Goal: Use online tool/utility: Utilize a website feature to perform a specific function

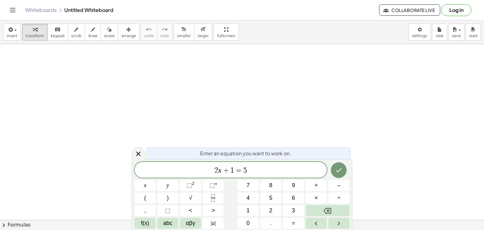
click at [139, 150] on icon at bounding box center [138, 154] width 8 height 8
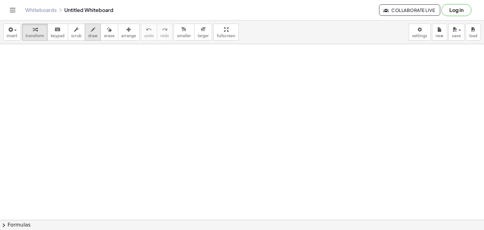
click at [85, 35] on button "draw" at bounding box center [93, 32] width 16 height 17
click at [197, 32] on div "format_size" at bounding box center [202, 29] width 11 height 8
click at [196, 101] on div at bounding box center [242, 219] width 484 height 351
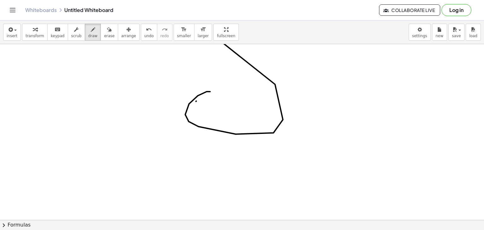
drag, startPoint x: 198, startPoint y: 95, endPoint x: 57, endPoint y: 117, distance: 142.1
click at [36, 92] on div at bounding box center [242, 219] width 484 height 351
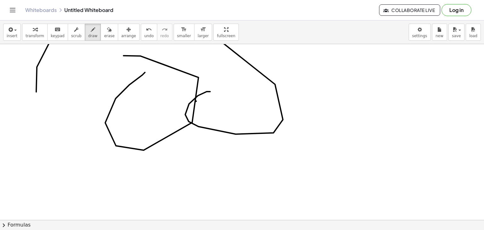
drag, startPoint x: 145, startPoint y: 72, endPoint x: 130, endPoint y: 55, distance: 22.3
click at [118, 61] on div at bounding box center [242, 219] width 484 height 351
click at [104, 37] on span "erase" at bounding box center [109, 36] width 10 height 4
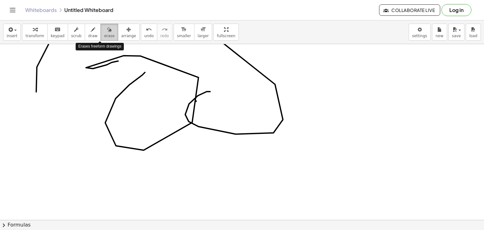
click at [104, 37] on span "erase" at bounding box center [109, 36] width 10 height 4
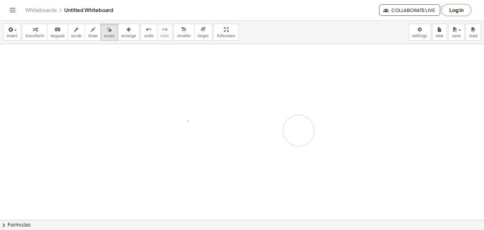
drag, startPoint x: 55, startPoint y: 89, endPoint x: 85, endPoint y: 83, distance: 30.5
click at [174, 111] on div at bounding box center [242, 219] width 484 height 351
click at [14, 34] on span "insert" at bounding box center [12, 36] width 11 height 4
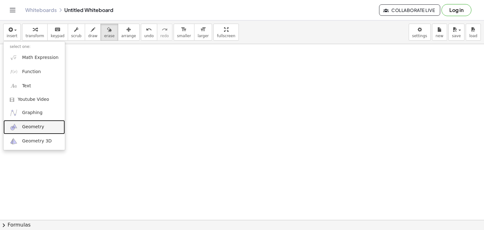
click at [38, 130] on link "Geometry" at bounding box center [33, 127] width 61 height 14
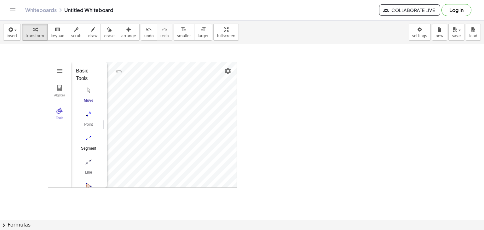
scroll to position [65, 0]
click at [85, 143] on img "Circle with Center through Point. Select center point, then point on circle" at bounding box center [88, 148] width 25 height 10
click at [93, 171] on img "Move. Drag or select object" at bounding box center [90, 175] width 15 height 15
drag, startPoint x: 93, startPoint y: 150, endPoint x: 106, endPoint y: 149, distance: 12.9
click at [105, 149] on div "Algebra Tools GeoGebra Geometry Basic Tools Move Point Segment Line Polygon Cir…" at bounding box center [142, 124] width 188 height 125
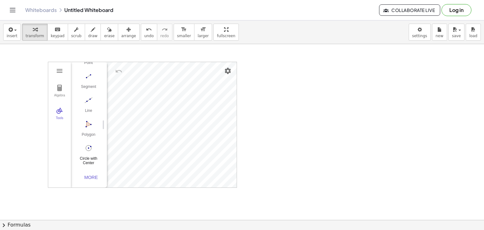
click at [90, 151] on button "Circle with Center through Point" at bounding box center [88, 154] width 25 height 23
drag, startPoint x: 91, startPoint y: 176, endPoint x: 101, endPoint y: 169, distance: 12.2
click at [101, 169] on div "GeoGebra Geometry Basic Tools Move Point Segment Line Polygon Circle with Cente…" at bounding box center [86, 124] width 31 height 125
click at [90, 175] on img "Move. Drag or select object" at bounding box center [90, 175] width 15 height 15
click at [86, 144] on img "Circle with Center through Point. Select center point, then point on circle" at bounding box center [88, 148] width 25 height 10
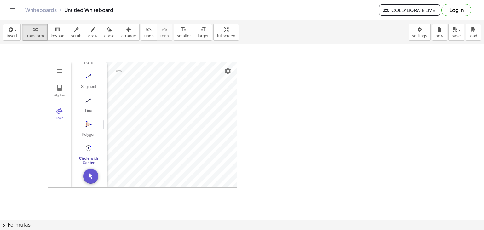
click at [86, 145] on img "Circle with Center through Point. Select center point, then point on circle" at bounding box center [88, 148] width 25 height 10
click at [88, 149] on img "Circle with Center through Point. Select center point, then point on circle" at bounding box center [88, 148] width 25 height 10
drag, startPoint x: 63, startPoint y: 67, endPoint x: 10, endPoint y: 59, distance: 53.6
click at [19, 58] on div "Algebra Tools Point A Point B c = Circle through B with center A GeoGebra Geome…" at bounding box center [242, 219] width 484 height 351
click at [120, 75] on button "Undo" at bounding box center [118, 70] width 11 height 11
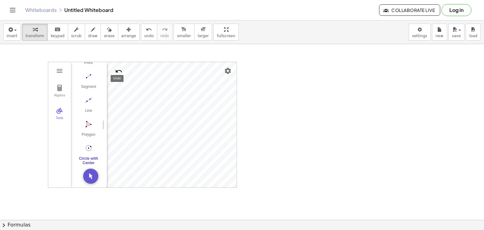
click at [120, 75] on button "Undo" at bounding box center [118, 70] width 11 height 11
click at [118, 70] on img "Undo" at bounding box center [119, 71] width 8 height 8
click at [119, 70] on img "Undo" at bounding box center [119, 71] width 8 height 8
click at [229, 71] on img "Settings" at bounding box center [228, 71] width 8 height 8
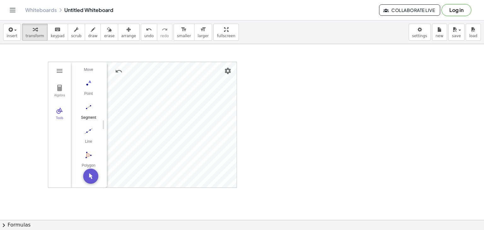
scroll to position [0, 0]
click at [89, 93] on img "Move. Drag or select object" at bounding box center [88, 90] width 25 height 10
click at [88, 35] on span "draw" at bounding box center [92, 36] width 9 height 4
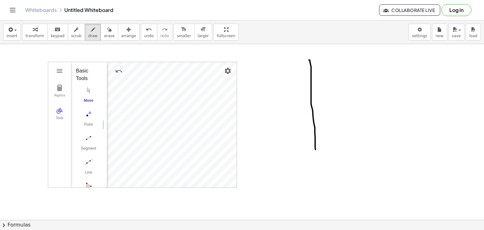
drag, startPoint x: 309, startPoint y: 60, endPoint x: 307, endPoint y: 146, distance: 86.6
click at [315, 150] on div at bounding box center [242, 220] width 484 height 352
drag, startPoint x: 269, startPoint y: 114, endPoint x: 380, endPoint y: 119, distance: 110.9
click at [380, 119] on div at bounding box center [242, 220] width 484 height 352
click at [144, 35] on span "undo" at bounding box center [148, 36] width 9 height 4
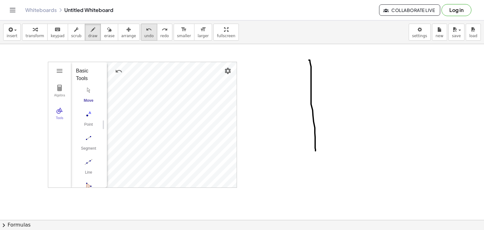
click at [144, 35] on span "undo" at bounding box center [148, 36] width 9 height 4
drag, startPoint x: 134, startPoint y: 111, endPoint x: 211, endPoint y: 116, distance: 77.3
click at [197, 115] on div at bounding box center [242, 220] width 484 height 352
click at [144, 34] on span "undo" at bounding box center [148, 36] width 9 height 4
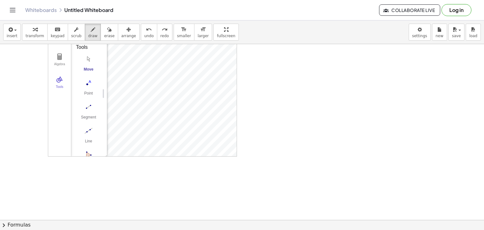
scroll to position [31, 0]
click at [88, 112] on div at bounding box center [242, 189] width 484 height 352
click at [87, 106] on div at bounding box center [242, 189] width 484 height 352
drag, startPoint x: 135, startPoint y: 84, endPoint x: 203, endPoint y: 85, distance: 68.6
click at [203, 85] on div at bounding box center [242, 189] width 484 height 352
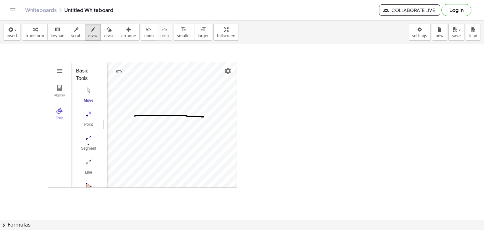
scroll to position [0, 0]
click at [141, 35] on button "undo undo" at bounding box center [149, 32] width 16 height 17
click at [16, 34] on button "insert" at bounding box center [12, 32] width 18 height 17
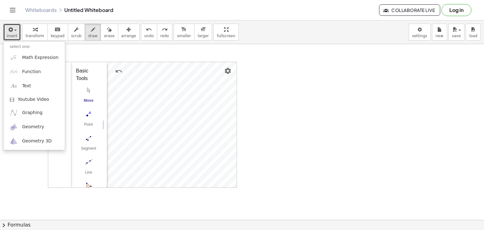
click at [88, 140] on div at bounding box center [242, 220] width 484 height 352
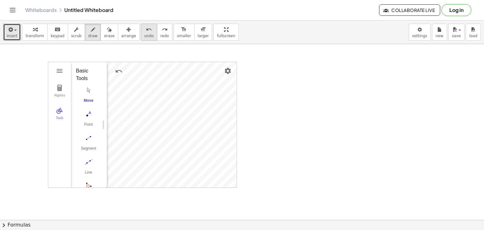
click at [144, 34] on span "undo" at bounding box center [148, 36] width 9 height 4
click at [85, 93] on div at bounding box center [242, 220] width 484 height 352
click at [146, 29] on icon "undo" at bounding box center [149, 30] width 6 height 8
drag, startPoint x: 92, startPoint y: 90, endPoint x: 88, endPoint y: 95, distance: 6.2
drag, startPoint x: 88, startPoint y: 95, endPoint x: 79, endPoint y: 127, distance: 32.9
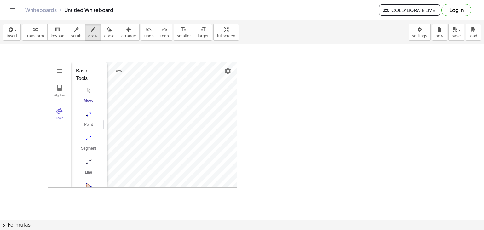
click at [79, 126] on div at bounding box center [242, 220] width 484 height 352
click at [144, 34] on span "undo" at bounding box center [148, 36] width 9 height 4
drag, startPoint x: 216, startPoint y: 65, endPoint x: 229, endPoint y: 70, distance: 14.1
click at [229, 70] on div at bounding box center [242, 220] width 484 height 352
click at [142, 28] on button "undo undo" at bounding box center [149, 32] width 16 height 17
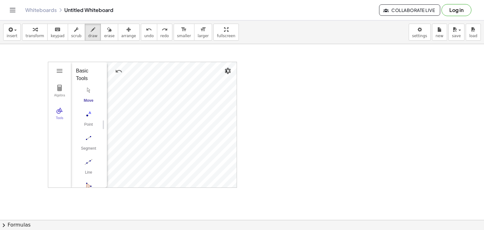
click at [227, 71] on div at bounding box center [242, 220] width 484 height 352
drag, startPoint x: 125, startPoint y: 29, endPoint x: 130, endPoint y: 30, distance: 5.7
click at [127, 29] on div "insert select one: Math Expression Function Text Youtube Video Graphing Geometr…" at bounding box center [242, 32] width 484 height 24
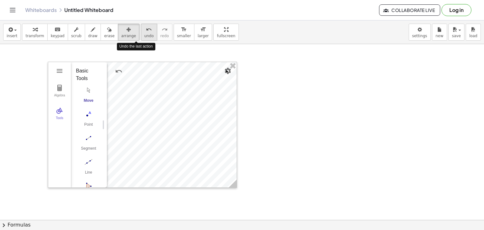
click at [146, 32] on icon "undo" at bounding box center [149, 30] width 6 height 8
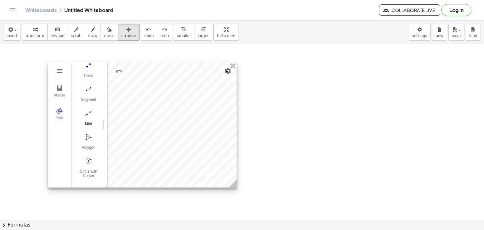
scroll to position [33, 0]
click at [91, 128] on img "Line. Select two points or positions" at bounding box center [88, 128] width 25 height 10
drag, startPoint x: 123, startPoint y: 116, endPoint x: 109, endPoint y: 106, distance: 17.2
click at [109, 106] on div at bounding box center [142, 123] width 188 height 125
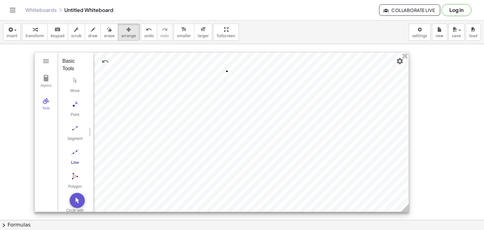
drag, startPoint x: 222, startPoint y: 177, endPoint x: 408, endPoint y: 211, distance: 188.5
click at [408, 211] on icon at bounding box center [404, 208] width 8 height 8
click at [78, 152] on img "Line. Select two points or positions" at bounding box center [74, 152] width 25 height 10
click at [72, 150] on img "Line. Select two points or positions" at bounding box center [74, 152] width 25 height 10
click at [74, 150] on img "Line. Select two points or positions" at bounding box center [74, 152] width 25 height 10
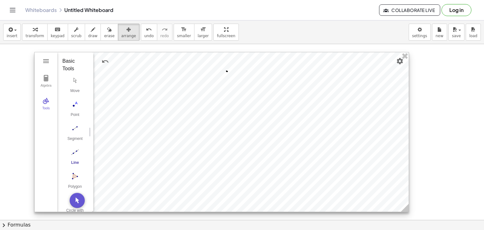
click at [74, 150] on img "Line. Select two points or positions" at bounding box center [74, 152] width 25 height 10
click at [75, 151] on img "Line. Select two points or positions" at bounding box center [74, 152] width 25 height 10
click at [76, 200] on img "Move. Drag or select object" at bounding box center [77, 200] width 15 height 15
click at [74, 153] on img "Line. Select two points or positions" at bounding box center [74, 152] width 25 height 10
drag, startPoint x: 167, startPoint y: 122, endPoint x: 261, endPoint y: 122, distance: 93.8
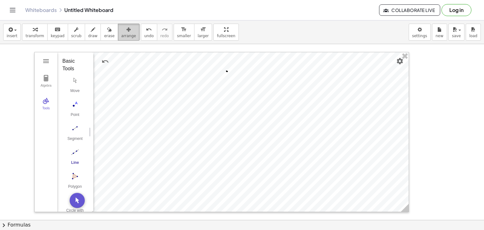
drag, startPoint x: 261, startPoint y: 122, endPoint x: 118, endPoint y: 31, distance: 169.6
click at [126, 31] on icon "button" at bounding box center [128, 30] width 4 height 8
click at [118, 38] on button "arrange" at bounding box center [129, 32] width 22 height 17
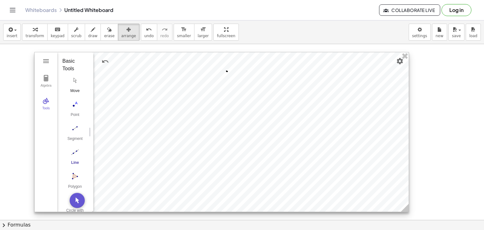
click at [78, 78] on img "Move. Drag or select object" at bounding box center [74, 80] width 25 height 10
click at [77, 138] on div "Segment" at bounding box center [74, 140] width 25 height 9
click at [76, 155] on img "Line. Select two points or positions" at bounding box center [74, 152] width 25 height 10
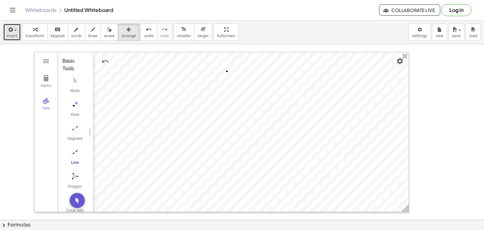
click at [7, 32] on icon "button" at bounding box center [10, 30] width 6 height 8
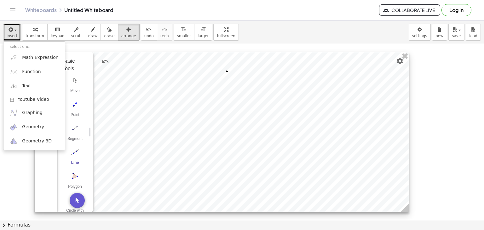
click at [157, 99] on div at bounding box center [222, 131] width 374 height 159
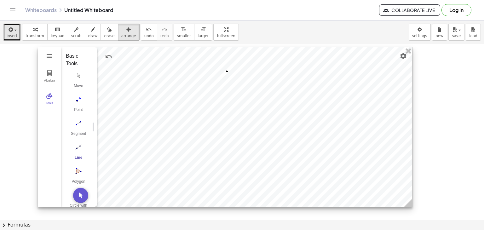
drag, startPoint x: 178, startPoint y: 121, endPoint x: 178, endPoint y: 115, distance: 6.3
click at [179, 116] on div at bounding box center [225, 126] width 374 height 159
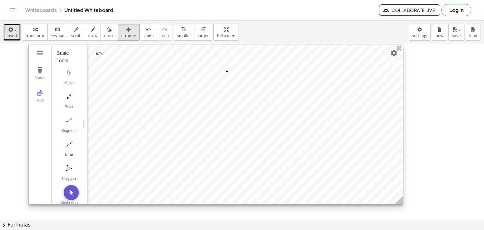
drag, startPoint x: 283, startPoint y: 144, endPoint x: 281, endPoint y: 138, distance: 6.7
click at [281, 138] on div at bounding box center [216, 123] width 374 height 159
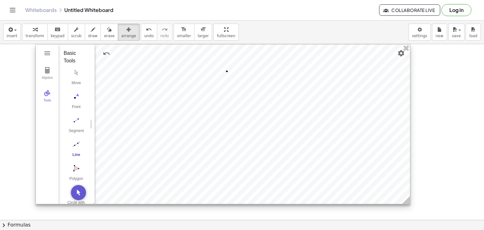
click at [53, 58] on div "Algebra Tools" at bounding box center [47, 123] width 23 height 159
click at [50, 58] on button "Geometry" at bounding box center [47, 53] width 11 height 11
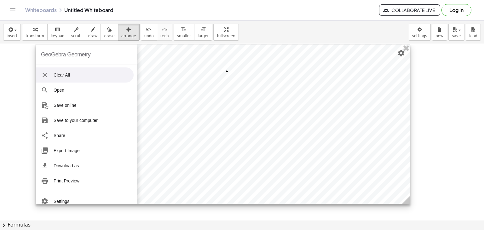
click at [108, 79] on li "Clear All" at bounding box center [85, 74] width 98 height 15
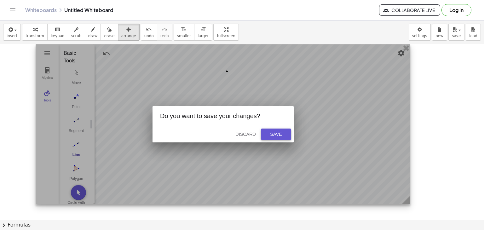
click at [285, 133] on div "Save" at bounding box center [276, 134] width 20 height 5
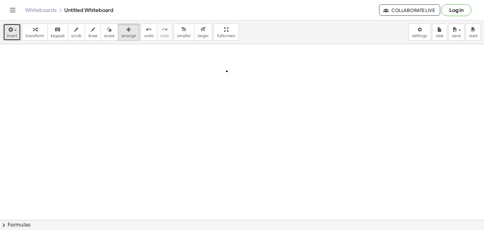
click at [13, 37] on span "insert" at bounding box center [12, 36] width 11 height 4
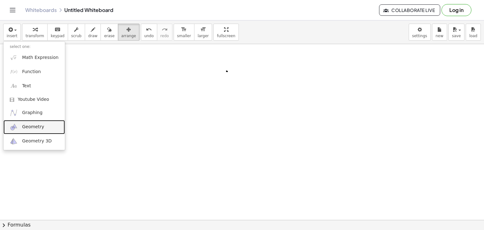
click at [37, 130] on link "Geometry" at bounding box center [33, 127] width 61 height 14
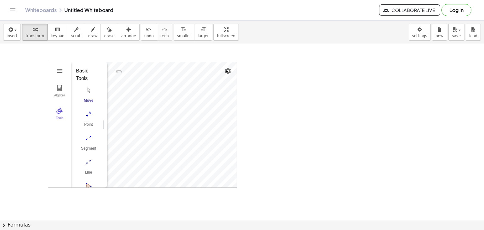
click at [275, 104] on div "Algebra Tools GeoGebra Geometry Basic Tools Move Point Segment Line Polygon Cir…" at bounding box center [242, 220] width 484 height 352
click at [256, 180] on div "Algebra Tools GeoGebra Geometry Basic Tools Move Point Segment Line Polygon Cir…" at bounding box center [242, 220] width 484 height 352
click at [209, 63] on div "insert select one: Math Expression Function Text Youtube Video Graphing Geometr…" at bounding box center [242, 124] width 484 height 209
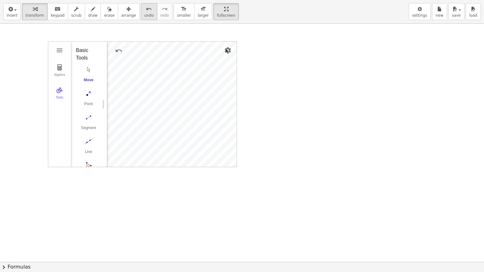
drag, startPoint x: 120, startPoint y: 13, endPoint x: 129, endPoint y: 15, distance: 9.8
click at [121, 13] on span "arrange" at bounding box center [128, 15] width 15 height 4
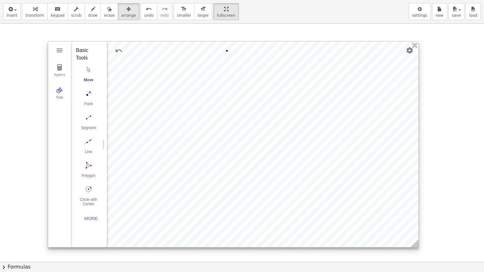
drag, startPoint x: 234, startPoint y: 166, endPoint x: 343, endPoint y: 218, distance: 120.7
click at [416, 229] on icon at bounding box center [414, 243] width 8 height 8
drag, startPoint x: 88, startPoint y: 191, endPoint x: 92, endPoint y: 188, distance: 4.9
click at [88, 191] on img "Circle with Center through Point. Select center point, then point on circle" at bounding box center [88, 189] width 25 height 10
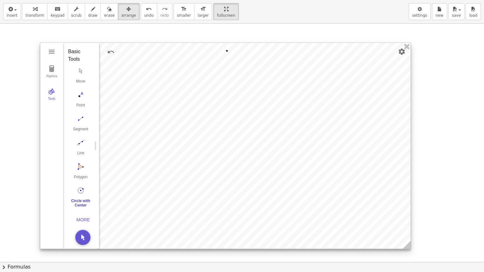
drag, startPoint x: 235, startPoint y: 127, endPoint x: 224, endPoint y: 127, distance: 10.4
click at [227, 128] on div at bounding box center [225, 146] width 370 height 206
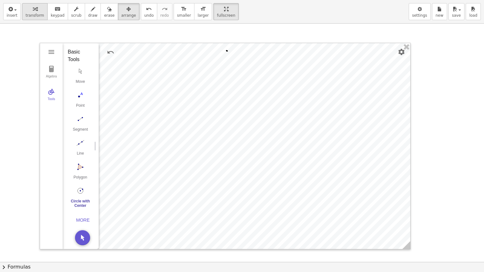
click at [30, 14] on span "transform" at bounding box center [34, 15] width 19 height 4
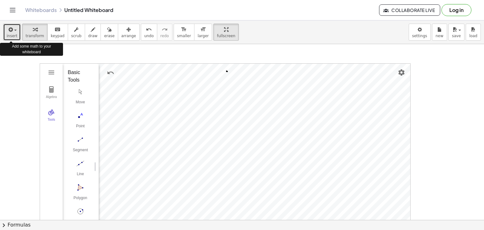
click at [13, 34] on span "insert" at bounding box center [12, 36] width 11 height 4
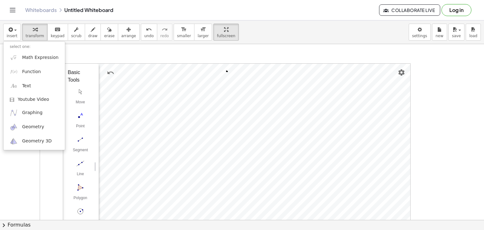
click at [262, 38] on div "insert select one: Math Expression Function Text Youtube Video Graphing Geometr…" at bounding box center [242, 32] width 484 height 24
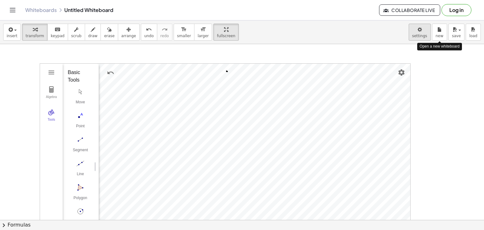
click at [429, 35] on body "Graspable Math Activities Get Started Activity Bank Assigned Work Classes White…" at bounding box center [242, 115] width 484 height 230
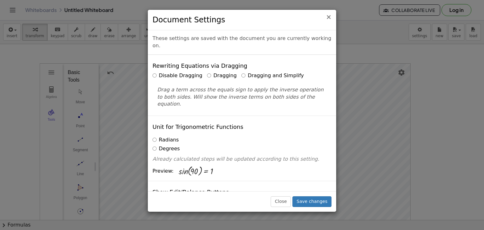
click at [326, 18] on span "×" at bounding box center [329, 17] width 6 height 8
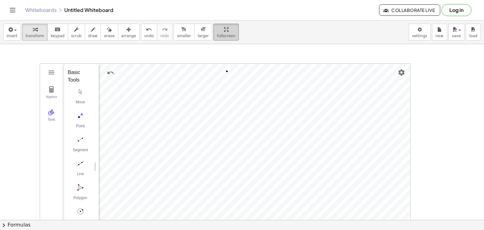
click at [224, 31] on icon "button" at bounding box center [226, 30] width 4 height 8
click at [206, 60] on div "insert select one: Math Expression Function Text Youtube Video Graphing Geometr…" at bounding box center [242, 124] width 484 height 209
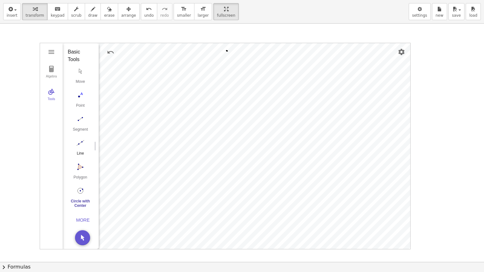
click at [80, 141] on img "Line. Select two points or positions" at bounding box center [80, 143] width 25 height 10
click at [107, 54] on img "Undo" at bounding box center [111, 52] width 8 height 8
click at [144, 14] on span "undo" at bounding box center [148, 15] width 9 height 4
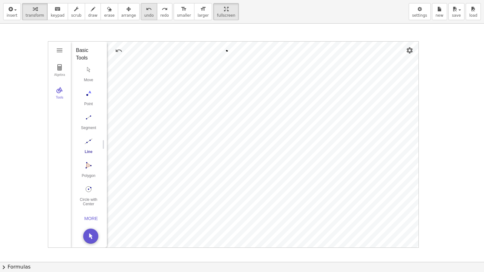
click at [144, 16] on span "undo" at bounding box center [148, 15] width 9 height 4
click at [160, 13] on span "redo" at bounding box center [164, 15] width 8 height 4
click at [116, 54] on button "Undo" at bounding box center [118, 50] width 11 height 11
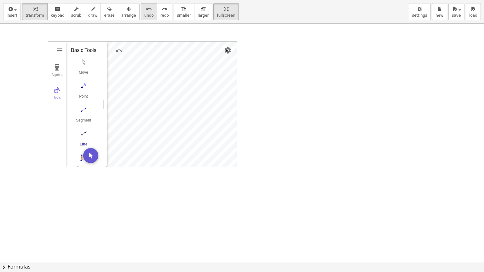
click at [146, 9] on icon "undo" at bounding box center [149, 9] width 6 height 8
click at [160, 10] on div "redo" at bounding box center [164, 9] width 8 height 8
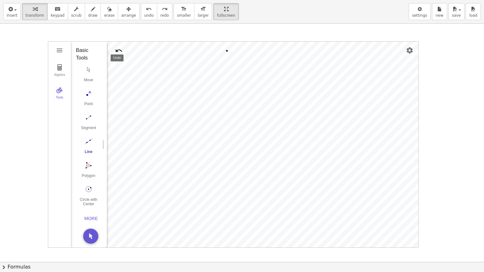
click at [119, 48] on img "Undo" at bounding box center [119, 51] width 8 height 8
click at [119, 49] on img "Undo" at bounding box center [119, 51] width 8 height 8
drag, startPoint x: 101, startPoint y: 144, endPoint x: 101, endPoint y: 157, distance: 13.5
click at [102, 160] on div "Algebra Tools Point A Point B c = Circle through B with center A Input… GeoGebr…" at bounding box center [233, 145] width 370 height 206
click at [61, 50] on img "Geometry" at bounding box center [60, 51] width 8 height 8
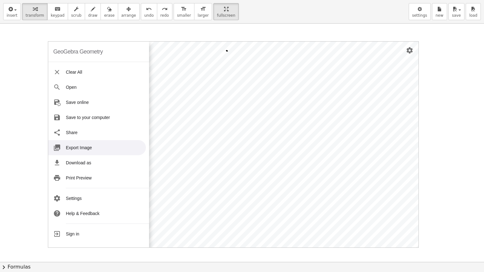
click at [98, 145] on li "Export Image" at bounding box center [97, 147] width 98 height 15
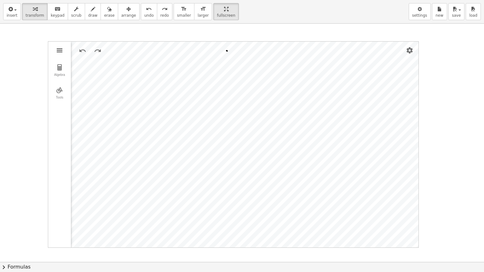
click at [59, 50] on img "Geometry" at bounding box center [60, 51] width 8 height 8
click at [67, 66] on button "Algebra" at bounding box center [59, 70] width 23 height 23
click at [160, 65] on img "Options" at bounding box center [160, 64] width 8 height 8
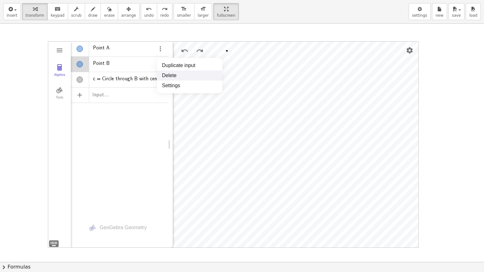
click at [171, 77] on li "Delete" at bounding box center [189, 76] width 65 height 10
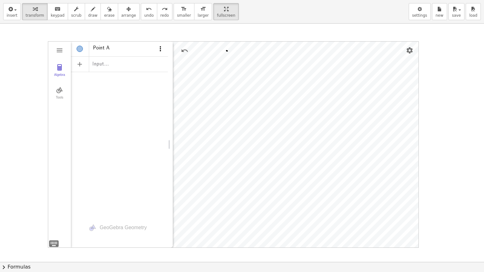
click at [158, 48] on img "Options" at bounding box center [160, 49] width 8 height 8
click at [141, 83] on div "Point A Input…" at bounding box center [119, 128] width 97 height 174
click at [56, 93] on button "Tools" at bounding box center [59, 93] width 23 height 23
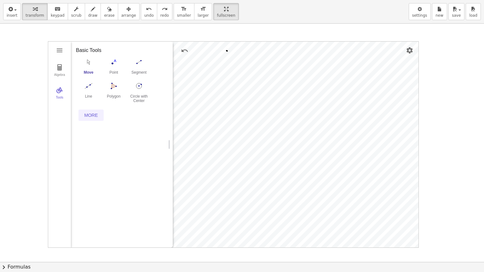
click at [94, 115] on div "More" at bounding box center [91, 115] width 20 height 5
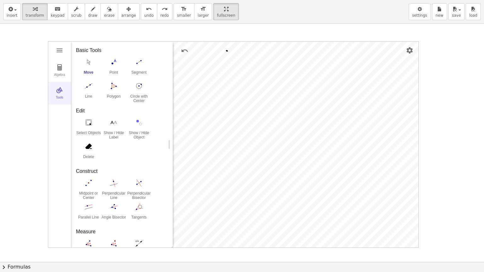
click at [65, 96] on button "Tools" at bounding box center [59, 93] width 23 height 23
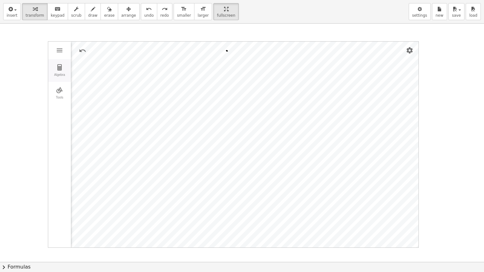
click at [58, 74] on div "Algebra" at bounding box center [59, 77] width 20 height 9
click at [59, 91] on img "Geometry" at bounding box center [60, 90] width 8 height 8
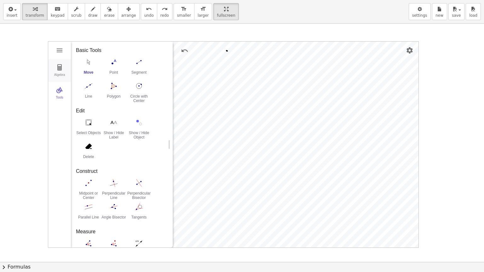
click at [63, 72] on button "Algebra" at bounding box center [59, 70] width 23 height 23
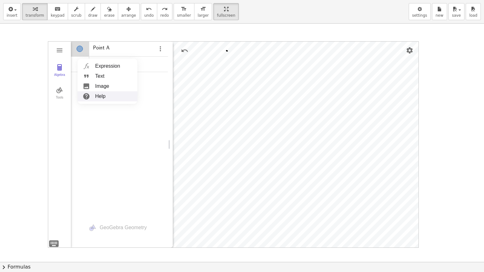
click at [96, 113] on div "Point A" at bounding box center [119, 128] width 97 height 174
click at [57, 87] on img "Geometry" at bounding box center [60, 90] width 8 height 8
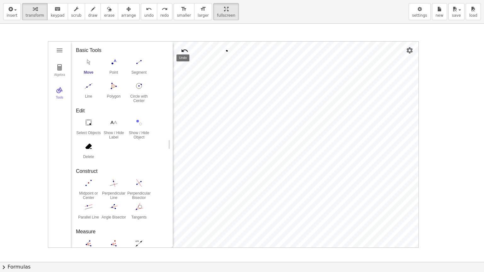
click at [186, 51] on img "Undo" at bounding box center [185, 51] width 8 height 8
click at [184, 52] on img "Undo" at bounding box center [185, 51] width 8 height 8
click at [183, 52] on img "Undo" at bounding box center [185, 51] width 8 height 8
click at [183, 51] on img "Undo" at bounding box center [185, 51] width 8 height 8
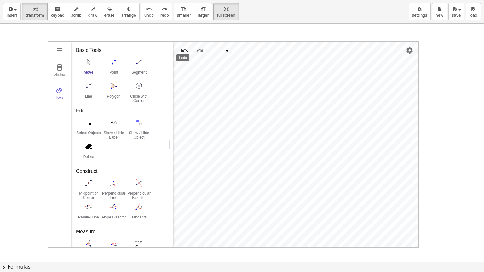
click at [183, 51] on img "Undo" at bounding box center [185, 51] width 8 height 8
click at [182, 51] on img "Undo" at bounding box center [185, 51] width 8 height 8
click at [182, 50] on img "Undo" at bounding box center [185, 51] width 8 height 8
click at [182, 51] on img "Undo" at bounding box center [185, 51] width 8 height 8
click at [201, 55] on button "Redo" at bounding box center [199, 50] width 11 height 11
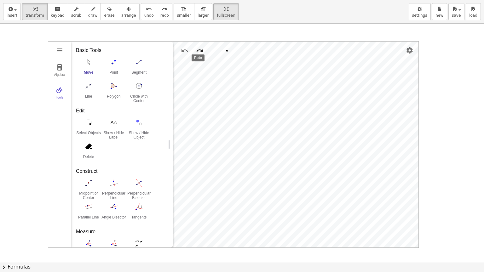
click at [199, 55] on button "Redo" at bounding box center [199, 50] width 11 height 11
click at [204, 50] on button "Redo" at bounding box center [199, 50] width 11 height 11
click at [186, 49] on img "Undo" at bounding box center [185, 51] width 8 height 8
drag, startPoint x: 85, startPoint y: 86, endPoint x: 92, endPoint y: 83, distance: 7.3
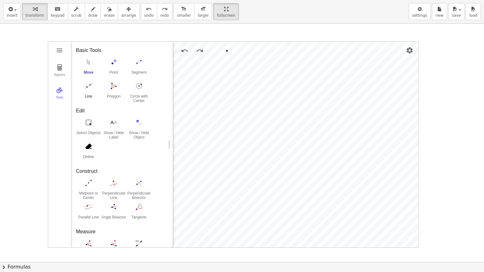
click at [86, 86] on img "Line. Select two points or positions" at bounding box center [88, 86] width 25 height 10
click at [188, 54] on button "Undo" at bounding box center [184, 50] width 11 height 11
click at [187, 52] on img "Undo" at bounding box center [185, 51] width 8 height 8
click at [64, 68] on button "Algebra" at bounding box center [59, 70] width 23 height 23
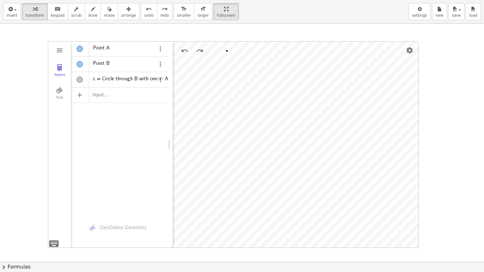
click at [0, 172] on div at bounding box center [242, 262] width 484 height 477
click at [57, 11] on div "keyboard" at bounding box center [58, 9] width 14 height 8
click at [24, 142] on div at bounding box center [242, 262] width 484 height 477
drag, startPoint x: 24, startPoint y: 142, endPoint x: 41, endPoint y: 145, distance: 16.7
click at [41, 145] on div at bounding box center [242, 262] width 484 height 477
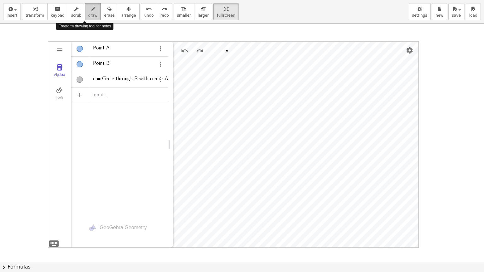
click at [91, 12] on icon "button" at bounding box center [93, 9] width 4 height 8
click at [71, 14] on span "scrub" at bounding box center [76, 15] width 10 height 4
click at [54, 7] on icon "keyboard" at bounding box center [57, 9] width 6 height 8
click at [35, 48] on div at bounding box center [242, 262] width 484 height 477
drag, startPoint x: 207, startPoint y: 3, endPoint x: 207, endPoint y: -24, distance: 27.4
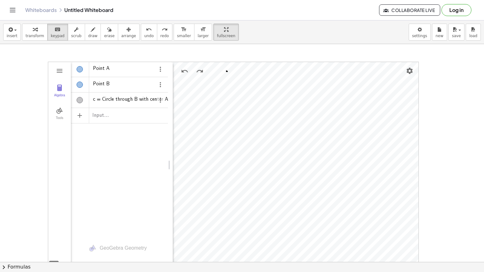
click at [207, 0] on html "Graspable Math Activities Get Started Activity Bank Assigned Work Classes White…" at bounding box center [242, 136] width 484 height 272
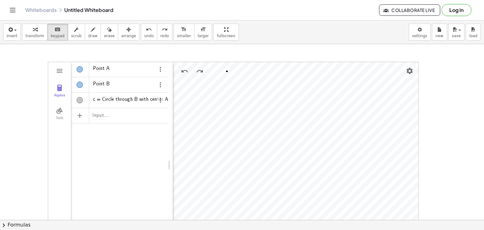
click at [4, 225] on span "chevron_right" at bounding box center [4, 225] width 8 height 8
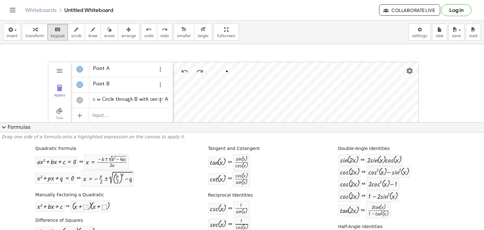
click at [7, 128] on span "expand_more" at bounding box center [4, 127] width 8 height 8
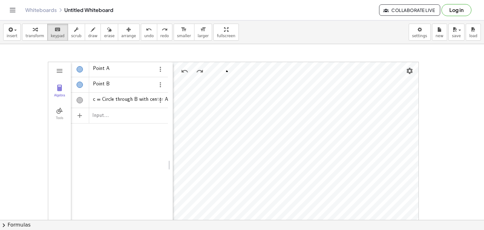
click at [25, 102] on div at bounding box center [242, 220] width 484 height 352
click at [14, 17] on div "Whiteboards Untitled Whiteboard Collaborate Live Log in" at bounding box center [242, 10] width 468 height 20
click at [16, 10] on icon "Toggle navigation" at bounding box center [13, 10] width 8 height 8
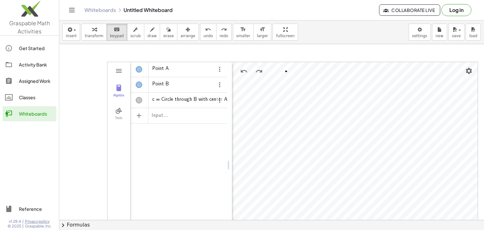
click at [81, 62] on div at bounding box center [271, 220] width 424 height 352
click at [454, 34] on span "save" at bounding box center [455, 36] width 9 height 4
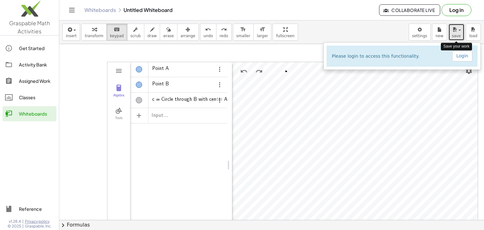
click at [454, 34] on span "save" at bounding box center [455, 36] width 9 height 4
